Goal: Navigation & Orientation: Find specific page/section

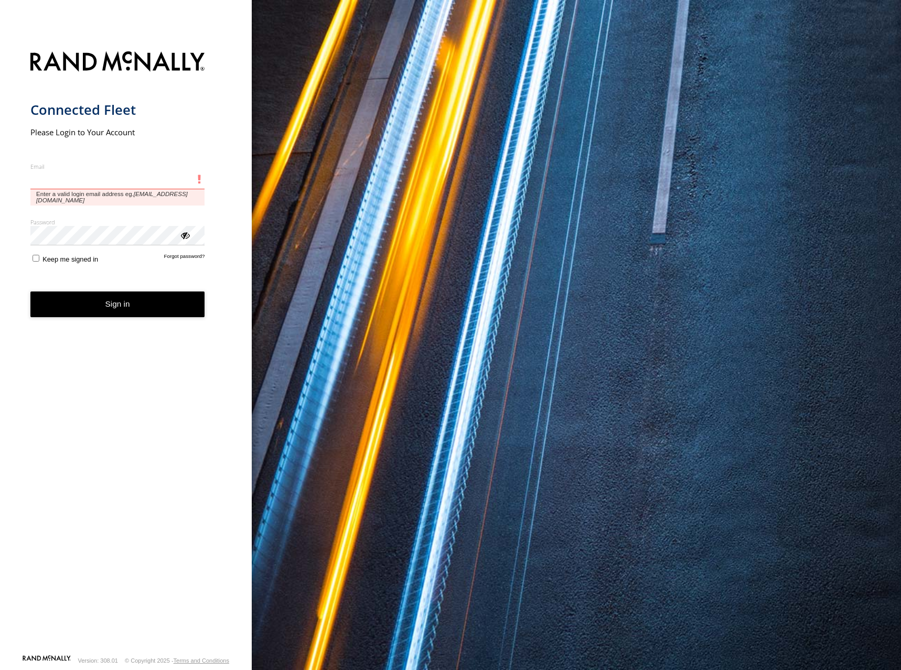
type input "**********"
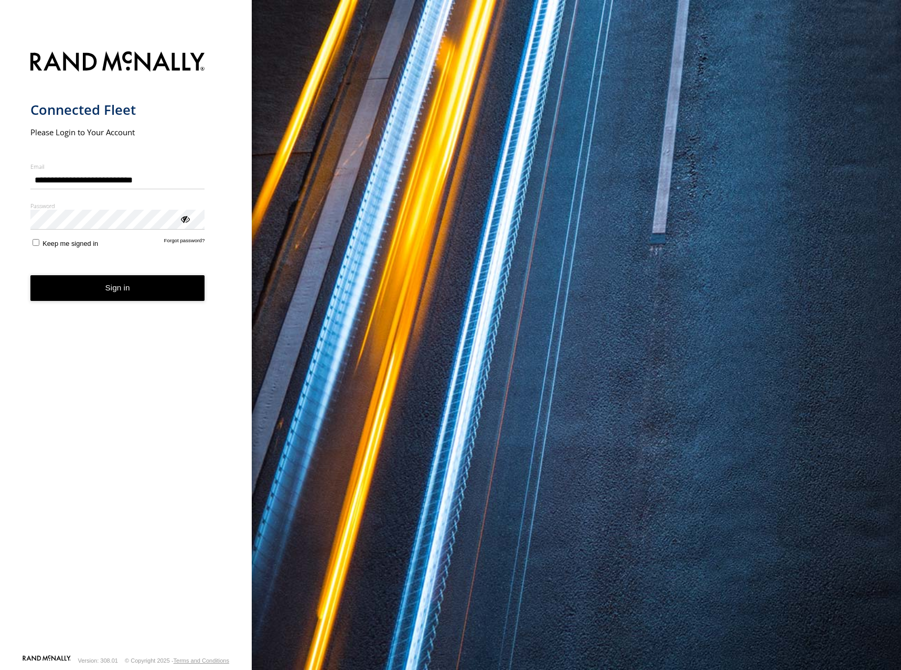
drag, startPoint x: 314, startPoint y: 188, endPoint x: 324, endPoint y: 185, distance: 10.0
click at [314, 188] on div "You are using a web browser that is not supported by this application. This web…" at bounding box center [576, 335] width 649 height 670
click at [108, 294] on button "Sign in" at bounding box center [117, 288] width 175 height 26
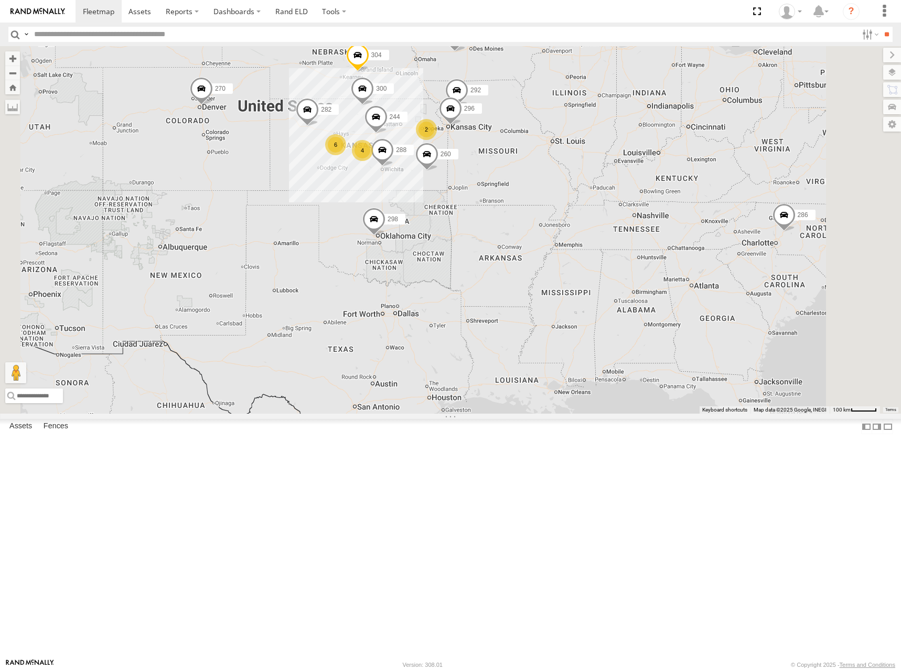
drag, startPoint x: 527, startPoint y: 265, endPoint x: 571, endPoint y: 194, distance: 83.6
click at [571, 194] on div "286 2 300 244 6 298 270 262 288 292 4 256 296 304 282 266 260" at bounding box center [450, 230] width 901 height 368
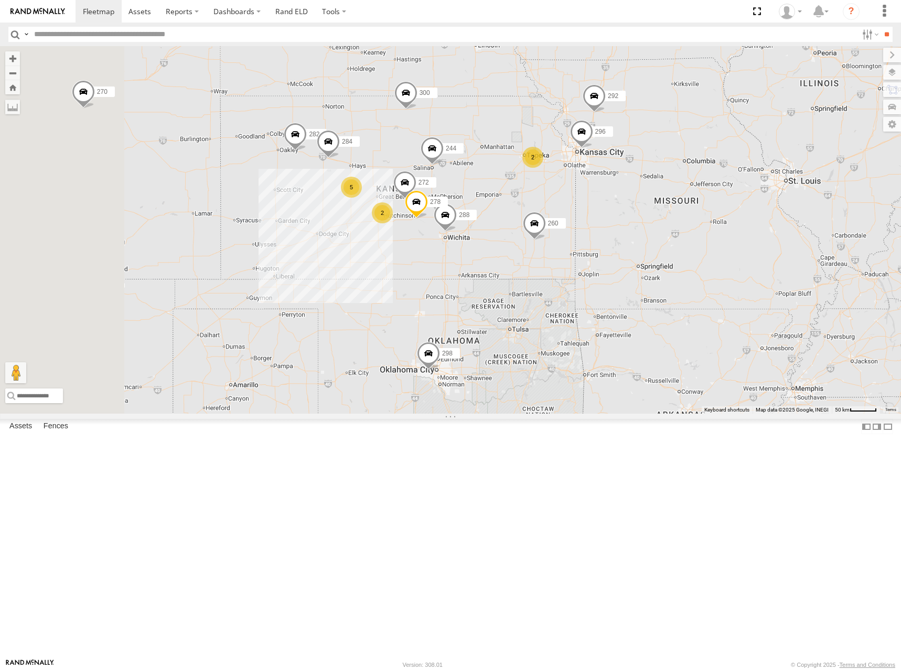
drag, startPoint x: 536, startPoint y: 227, endPoint x: 623, endPoint y: 228, distance: 87.6
click at [623, 228] on div "286 300 244 298 270 262 288 292 256 296 304 282 266 260 2 5 272 284 2 278" at bounding box center [450, 230] width 901 height 368
